Goal: Task Accomplishment & Management: Use online tool/utility

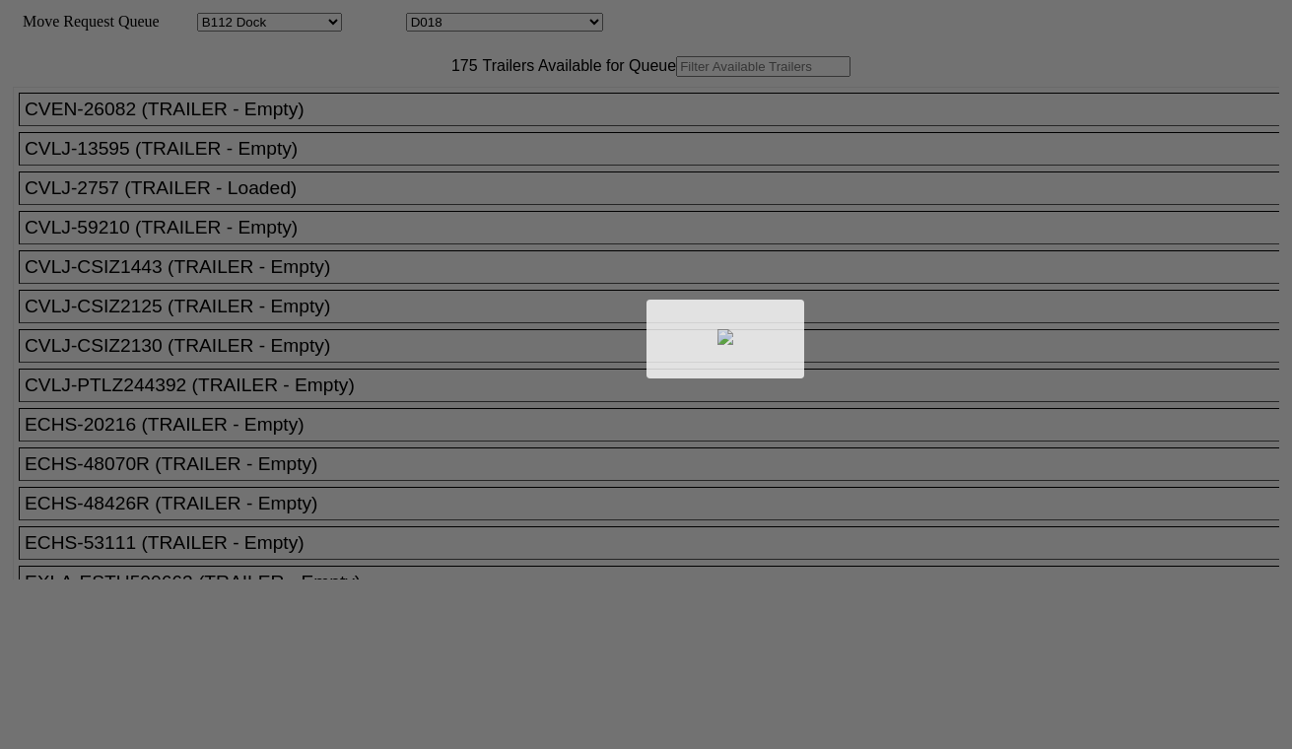
select select "121"
select select "3264"
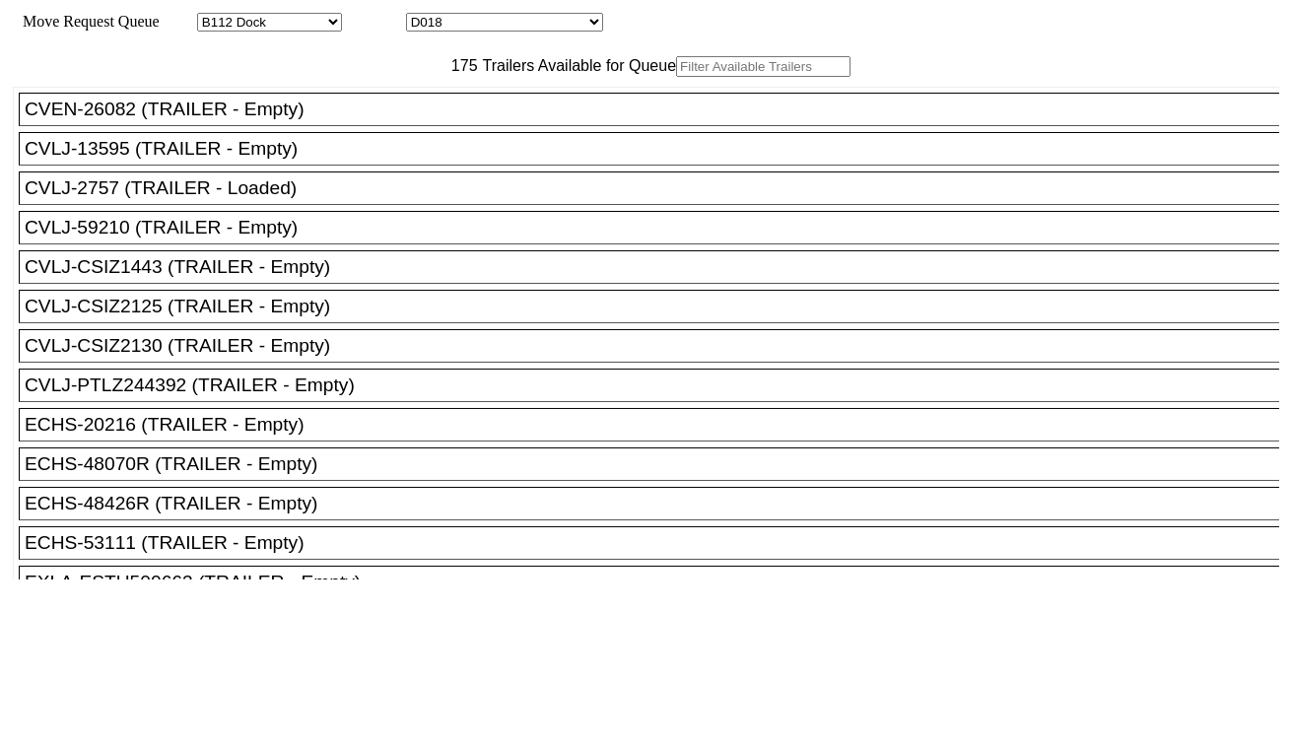
click at [676, 77] on input "text" at bounding box center [763, 66] width 174 height 21
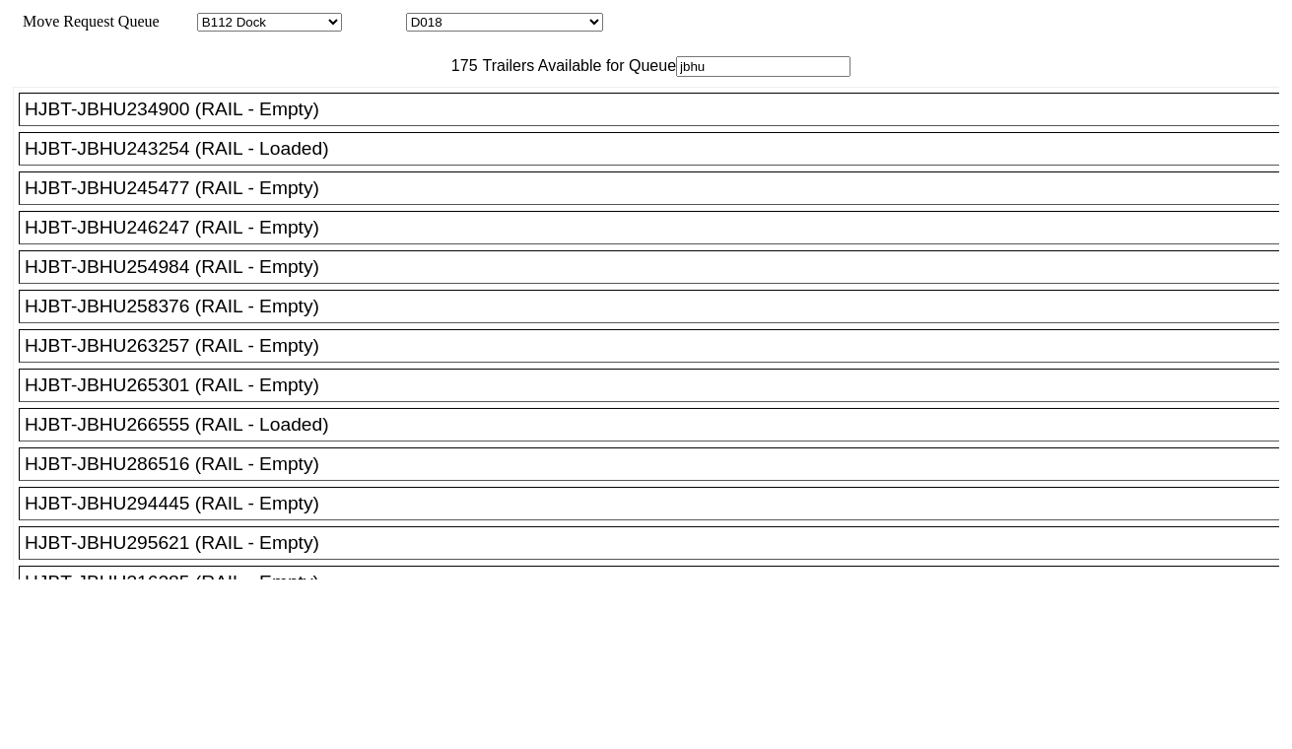
type input "jbhu"
click at [307, 120] on div "HJBT-JBHU234900 (RAIL - Empty)" at bounding box center [658, 110] width 1266 height 22
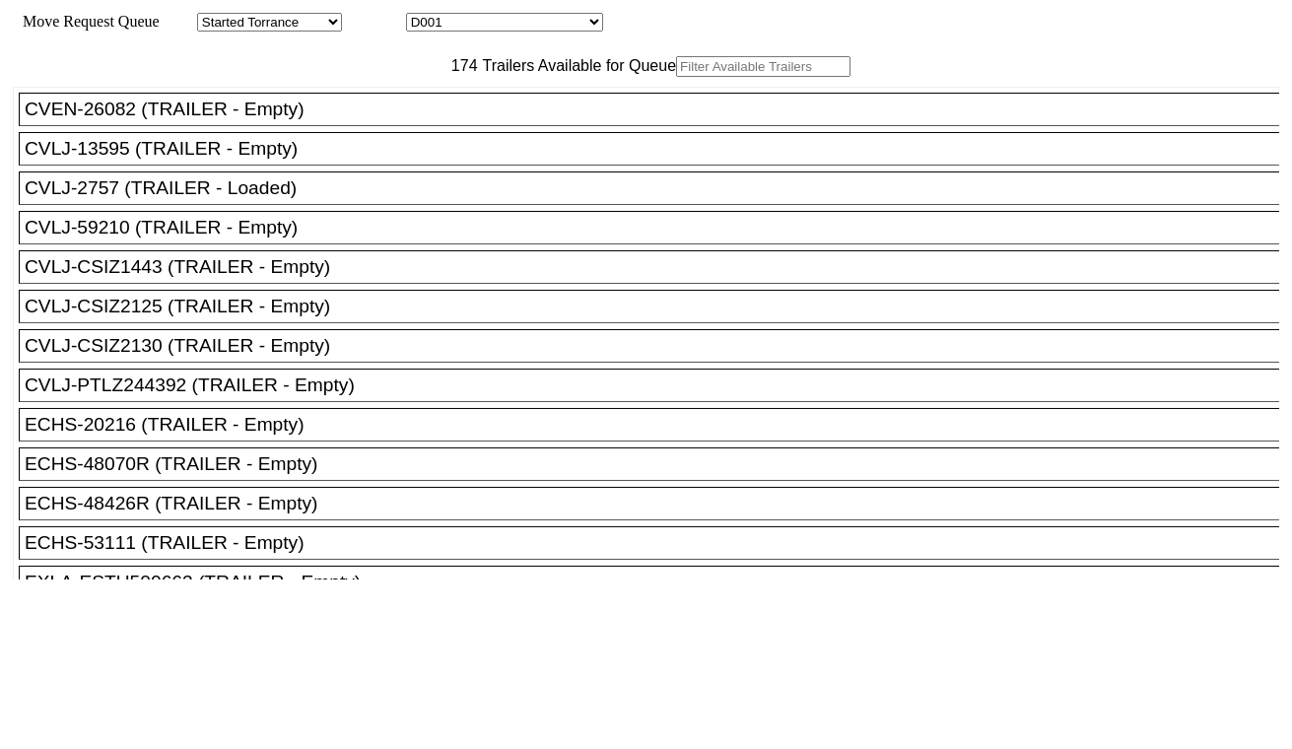
drag, startPoint x: 379, startPoint y: 102, endPoint x: 397, endPoint y: 108, distance: 19.0
click at [676, 77] on input "text" at bounding box center [763, 66] width 174 height 21
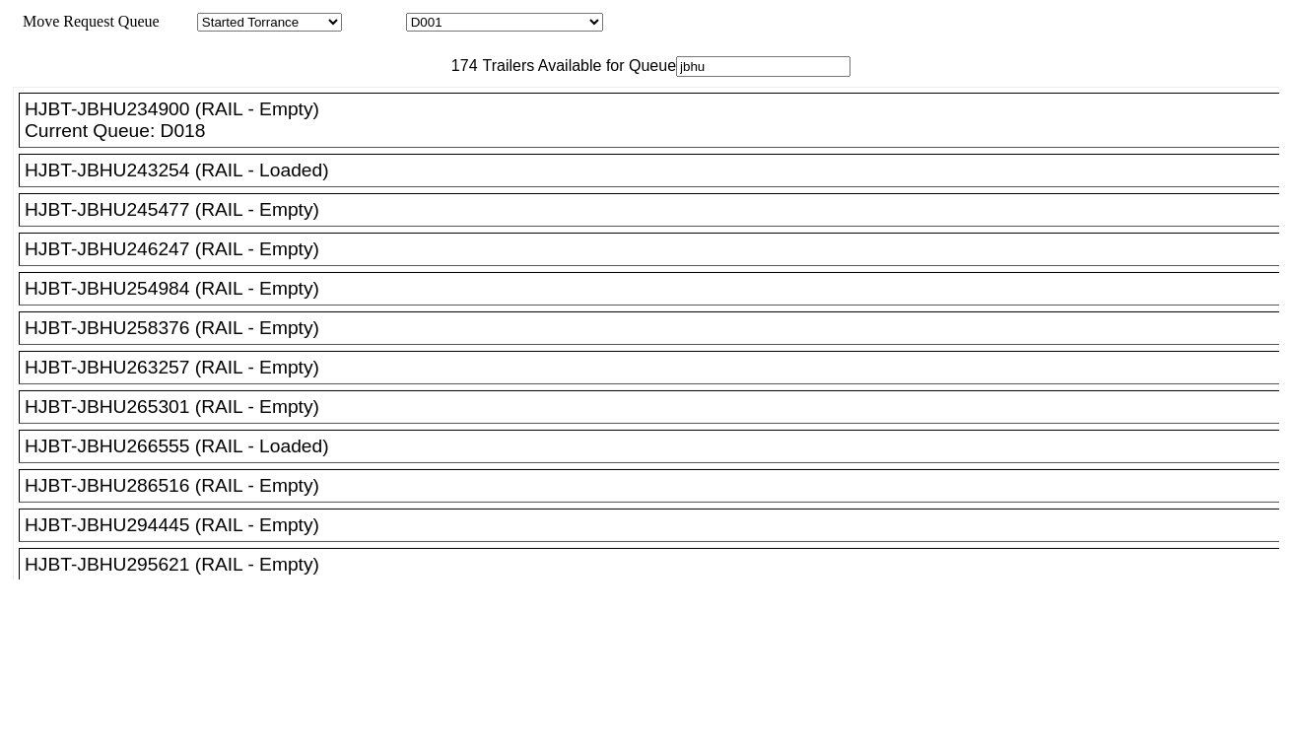
type input "jbhu"
click at [339, 221] on div "HJBT-JBHU245477 (RAIL - Empty)" at bounding box center [658, 210] width 1266 height 22
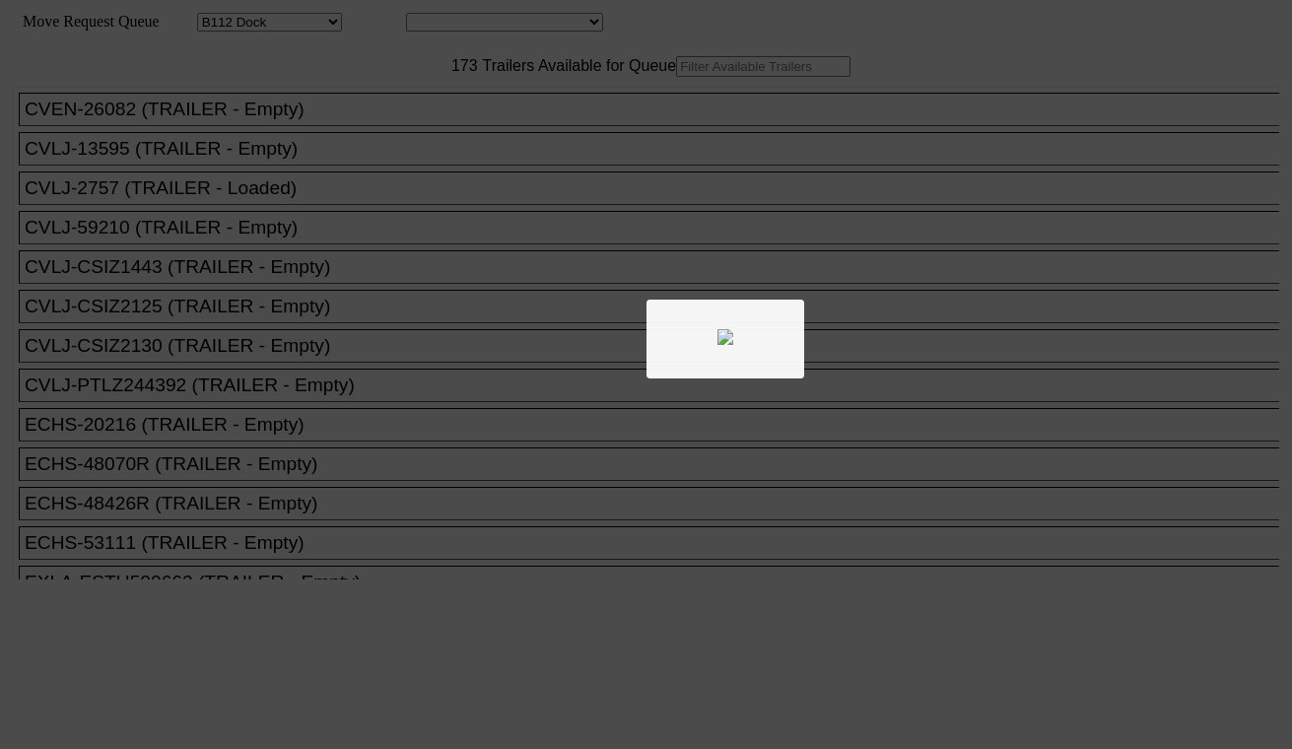
select select "121"
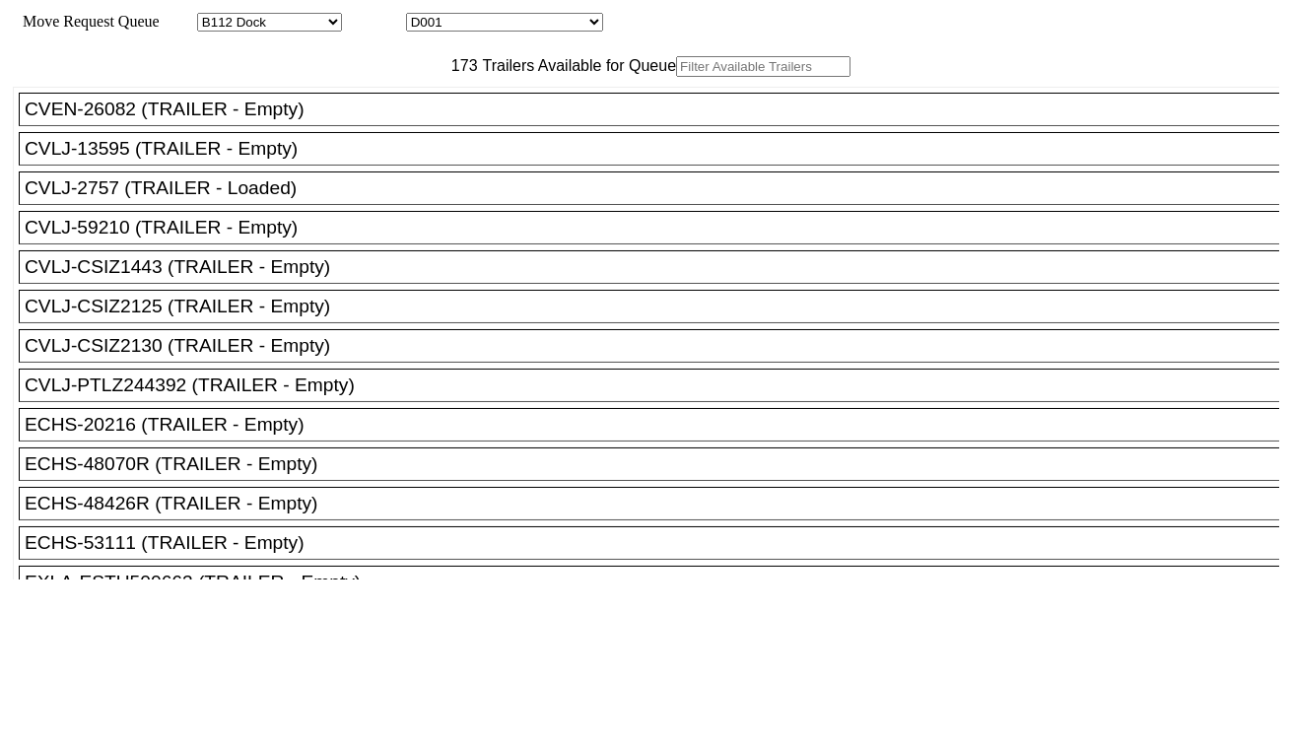
click at [676, 77] on input "text" at bounding box center [763, 66] width 174 height 21
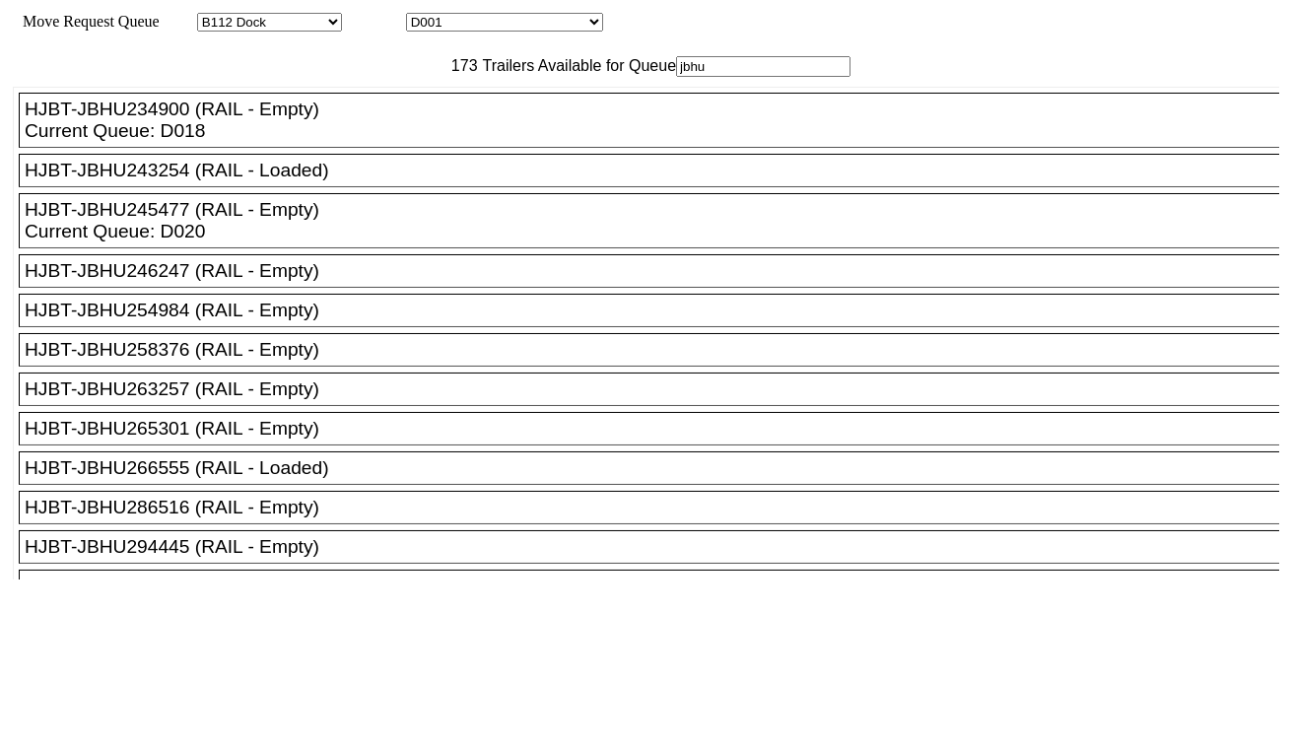
type input "jbhu"
click at [311, 282] on div "HJBT-JBHU246247 (RAIL - Empty)" at bounding box center [658, 271] width 1266 height 22
